Goal: Information Seeking & Learning: Compare options

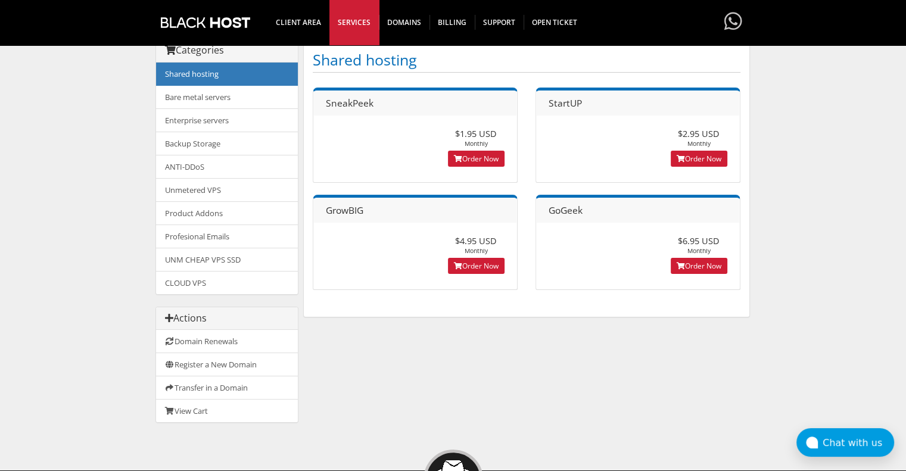
scroll to position [119, 0]
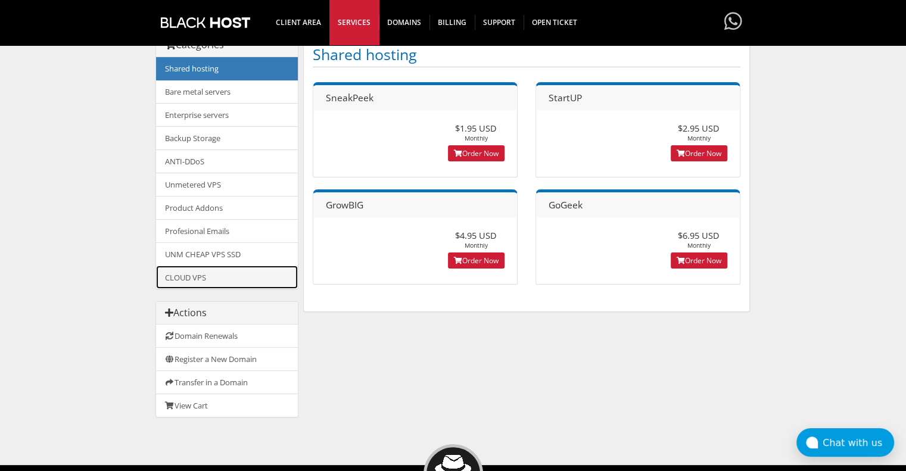
click at [234, 268] on link "CLOUD VPS" at bounding box center [227, 277] width 142 height 23
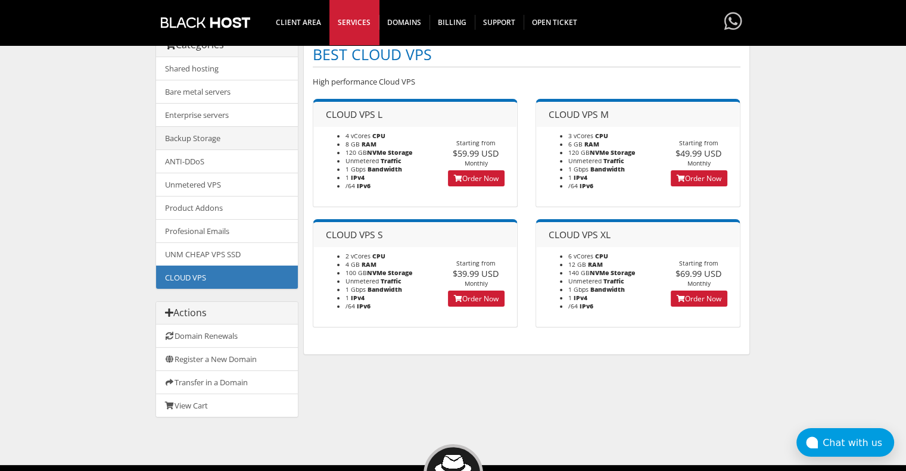
scroll to position [60, 0]
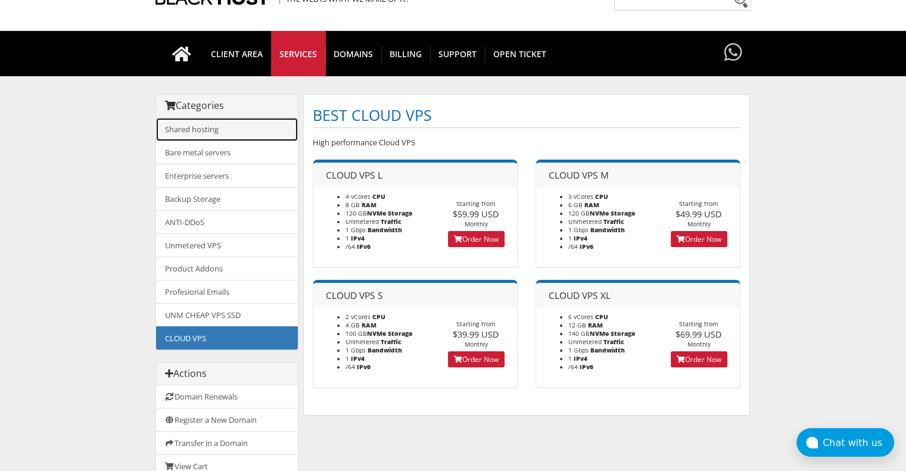
click at [229, 132] on link "Shared hosting" at bounding box center [227, 129] width 142 height 23
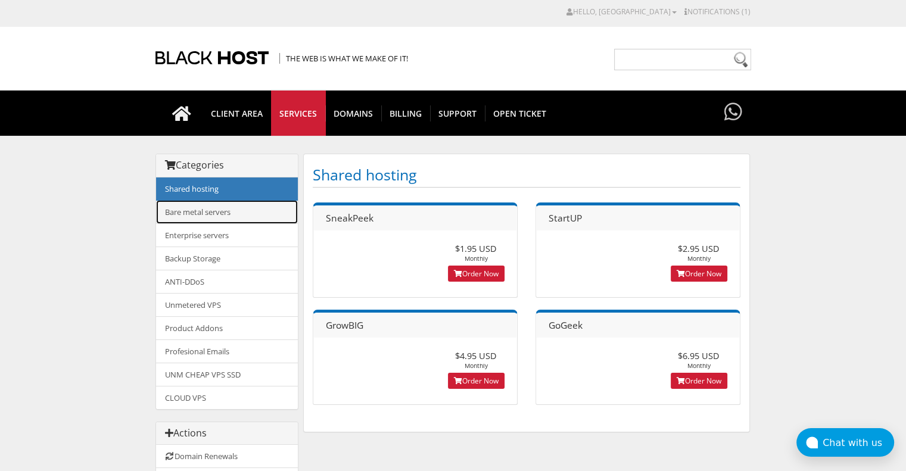
click at [244, 218] on link "Bare metal servers" at bounding box center [227, 212] width 142 height 24
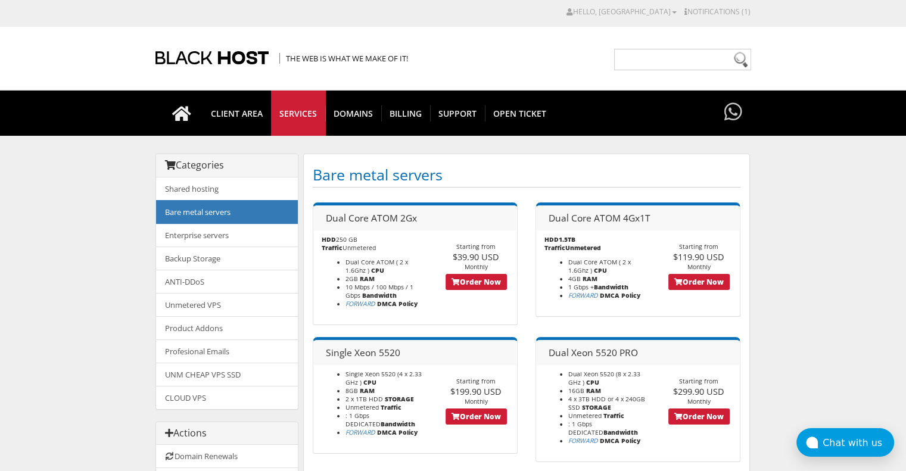
scroll to position [60, 0]
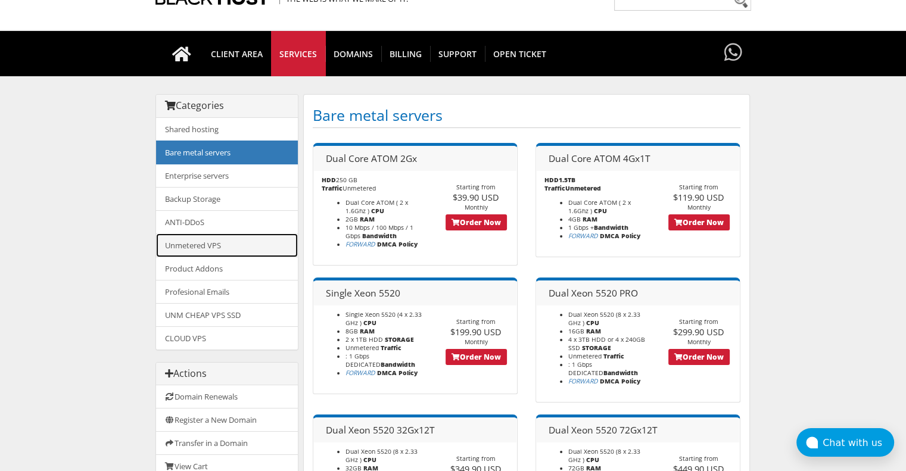
click at [255, 246] on link "Unmetered VPS" at bounding box center [227, 246] width 142 height 24
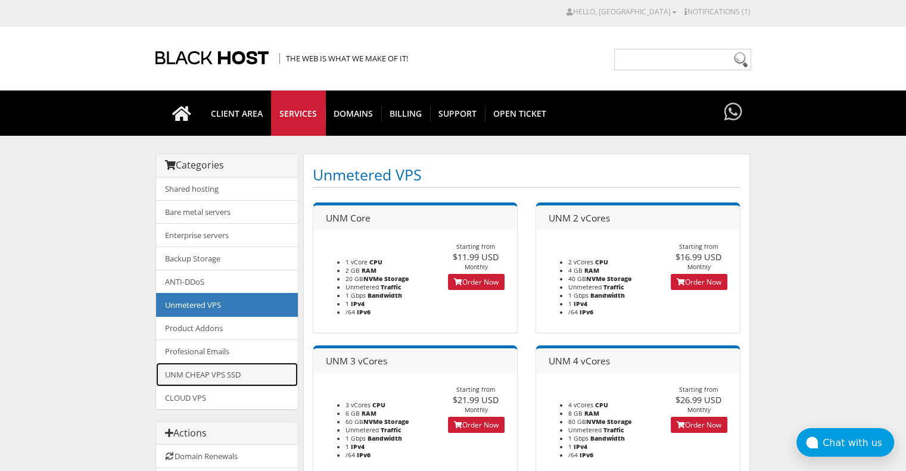
click at [244, 363] on link "UNM CHEAP VPS SSD" at bounding box center [227, 375] width 142 height 24
